Goal: Information Seeking & Learning: Understand process/instructions

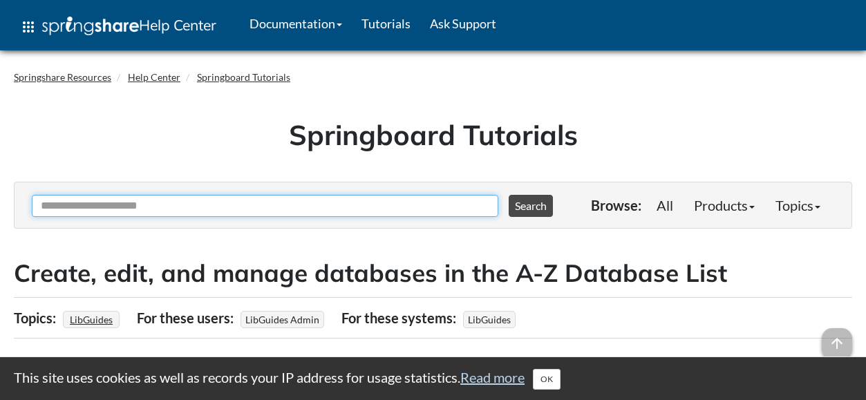
click at [298, 216] on input "Ask Another Question" at bounding box center [265, 206] width 467 height 22
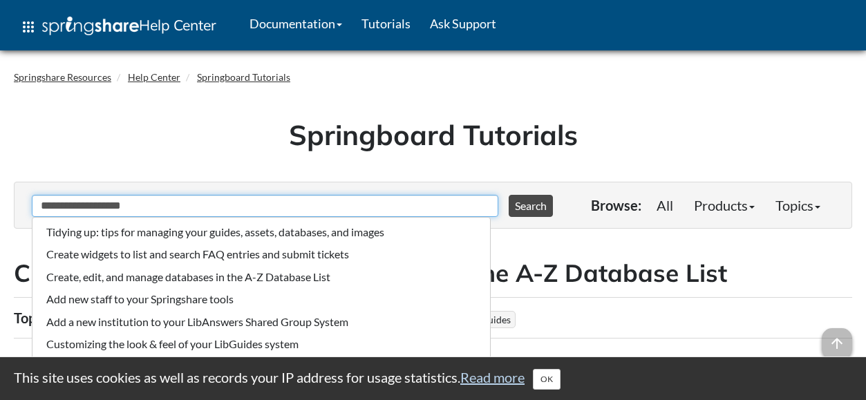
type input "**********"
click at [509, 195] on button "Search" at bounding box center [531, 206] width 44 height 22
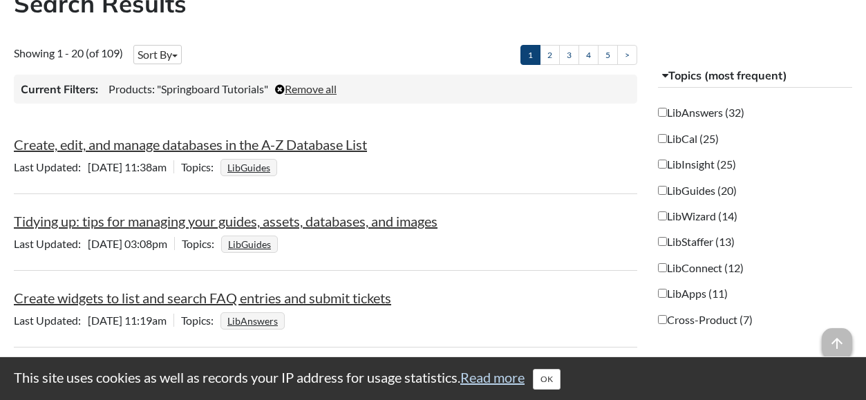
scroll to position [285, 0]
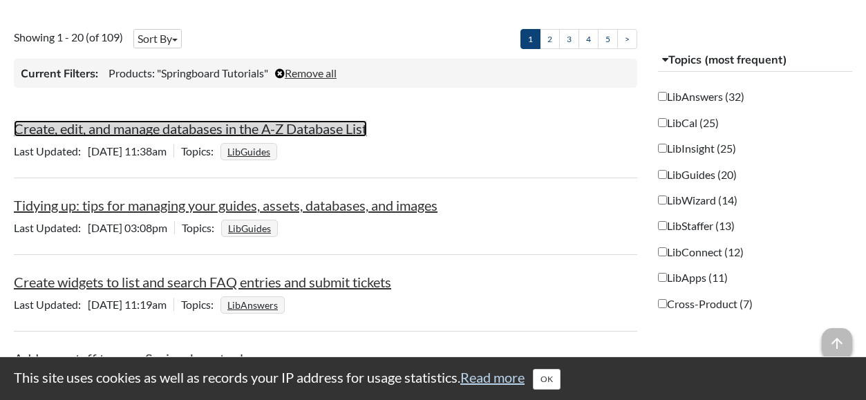
click at [344, 127] on link "Create, edit, and manage databases in the A-Z Database List" at bounding box center [190, 128] width 353 height 17
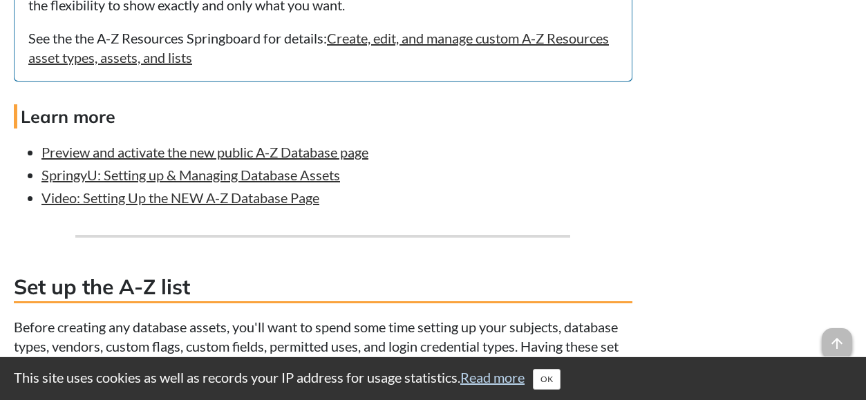
scroll to position [1338, 0]
drag, startPoint x: 268, startPoint y: 209, endPoint x: 547, endPoint y: 225, distance: 280.4
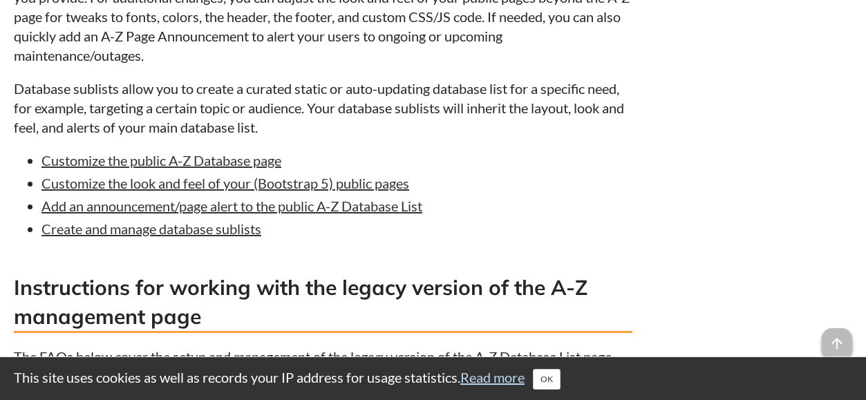
scroll to position [4214, 0]
